Goal: Find specific page/section: Find specific page/section

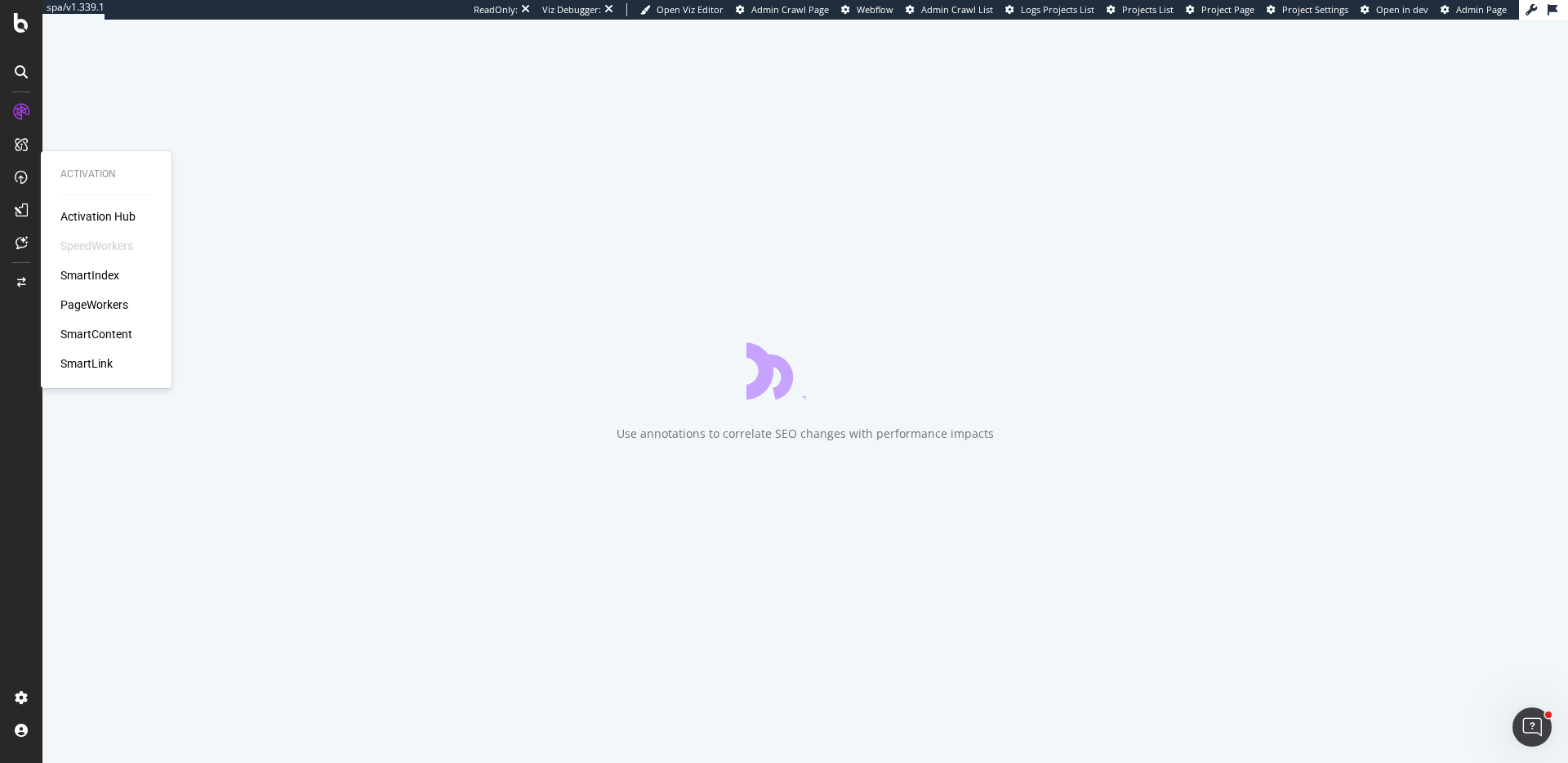
click at [105, 268] on div "SmartIndex" at bounding box center [90, 276] width 59 height 17
